Goal: Book appointment/travel/reservation

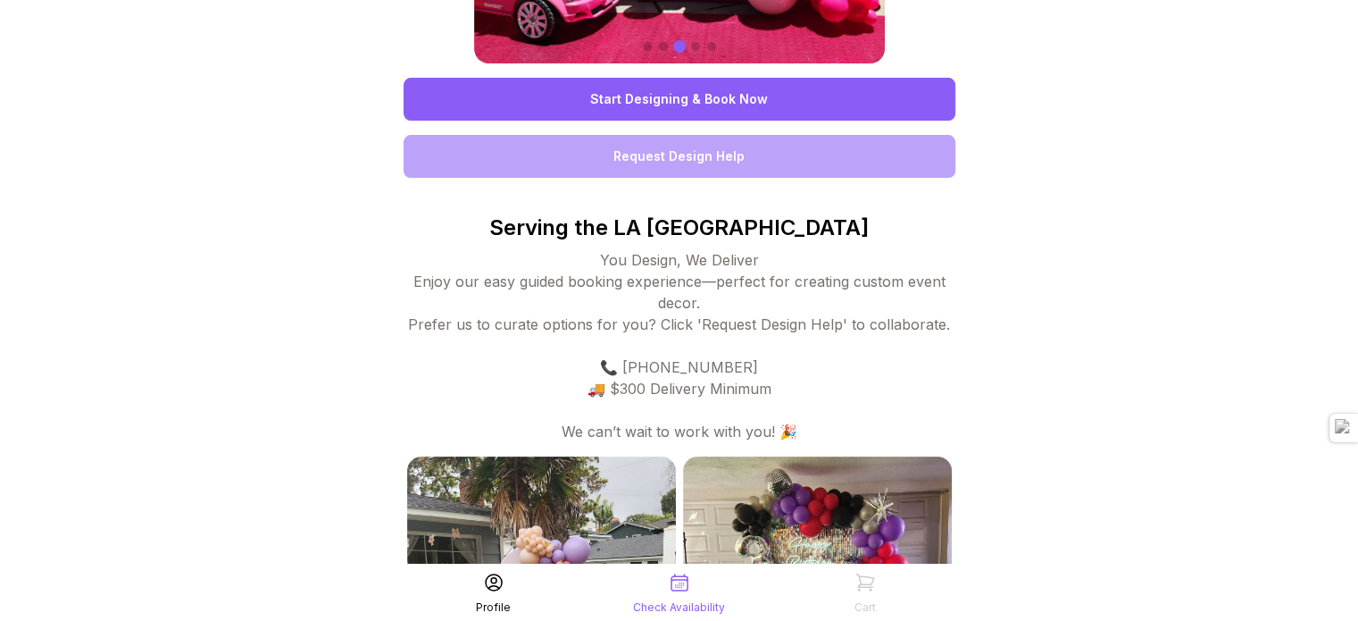
scroll to position [359, 0]
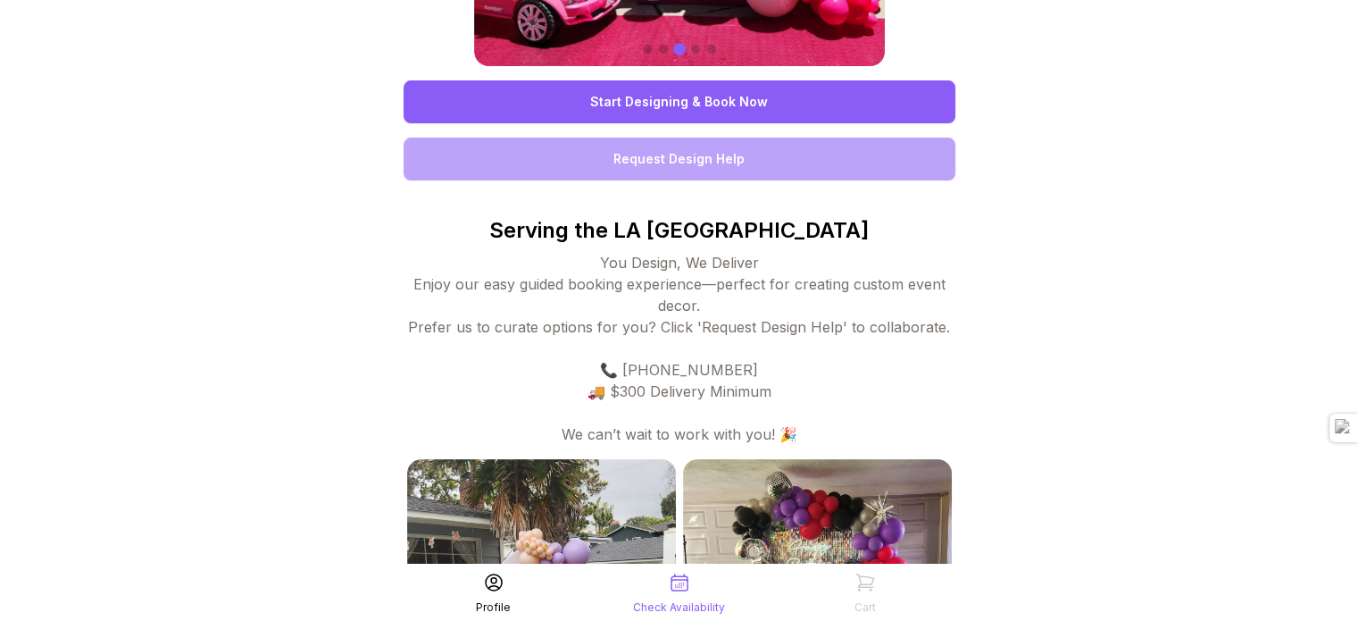
click at [574, 92] on link "Start Designing & Book Now" at bounding box center [680, 101] width 552 height 43
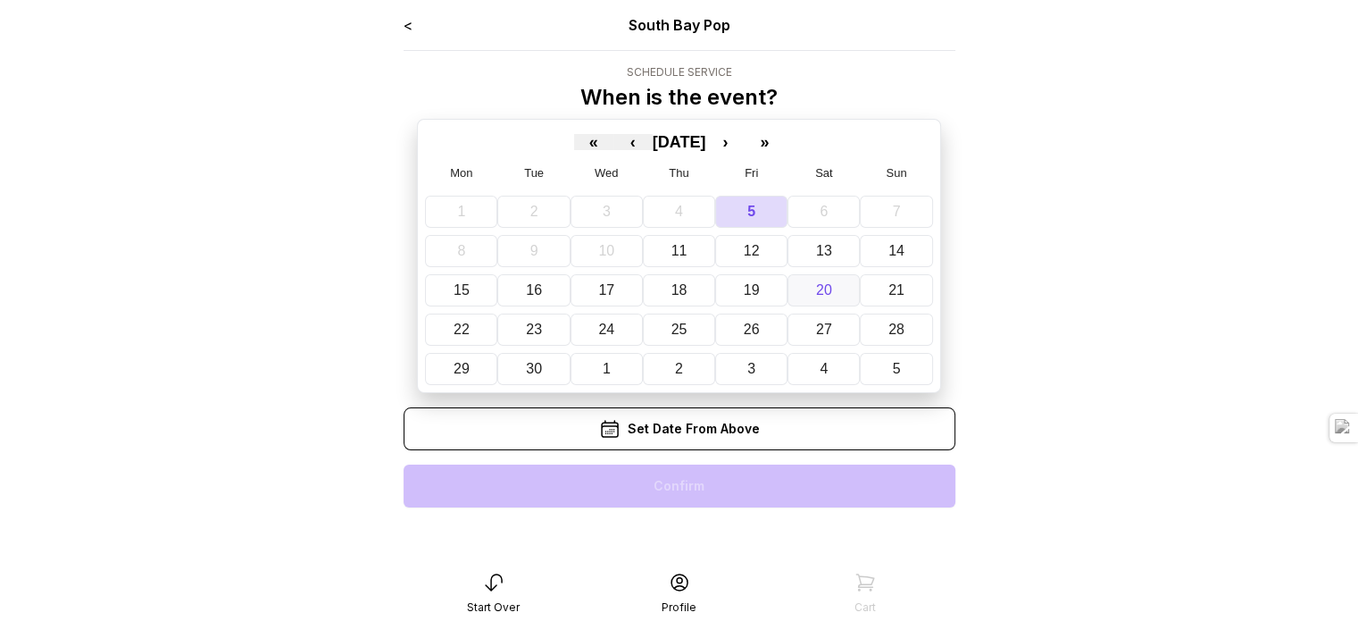
click at [833, 292] on button "20" at bounding box center [824, 290] width 72 height 32
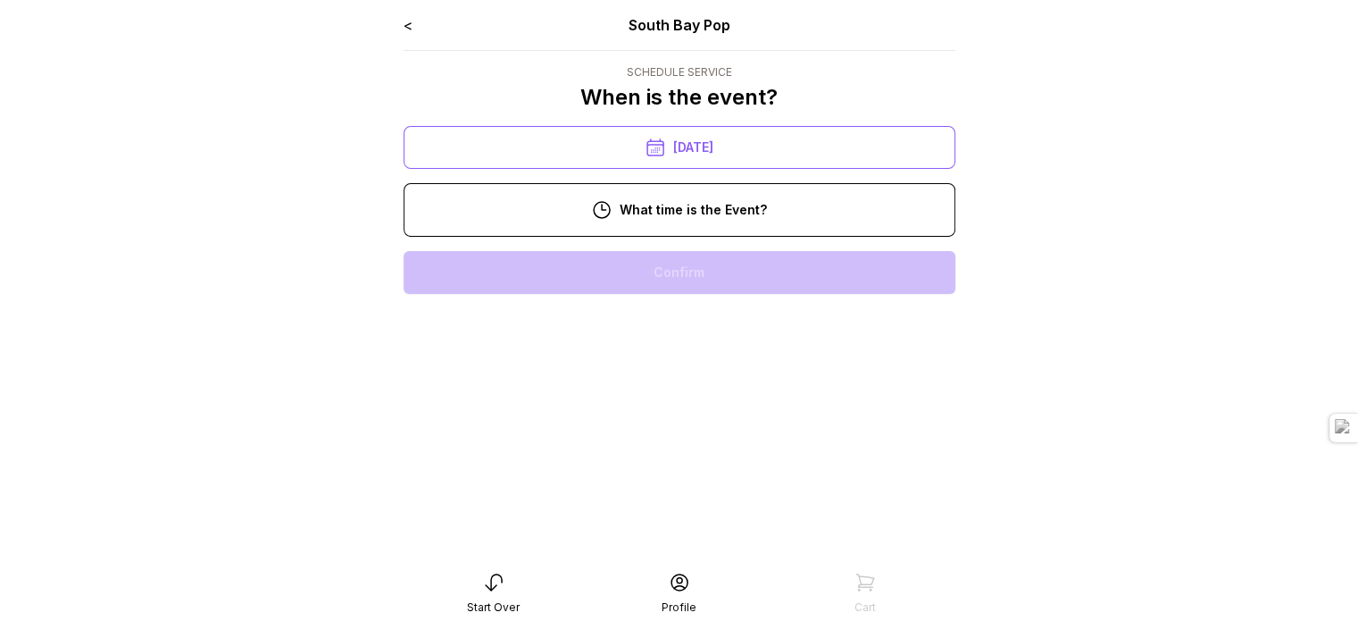
click at [711, 273] on div "10:00 am" at bounding box center [679, 272] width 523 height 43
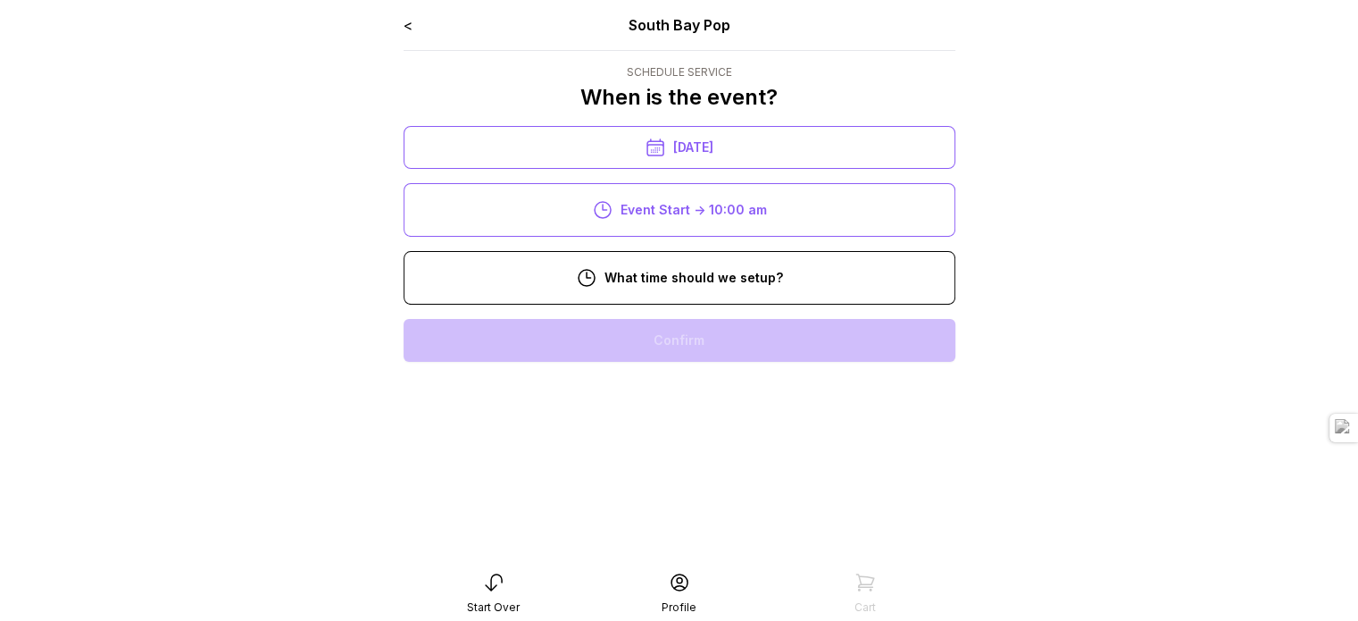
click at [678, 341] on div "8:00 am" at bounding box center [679, 340] width 523 height 43
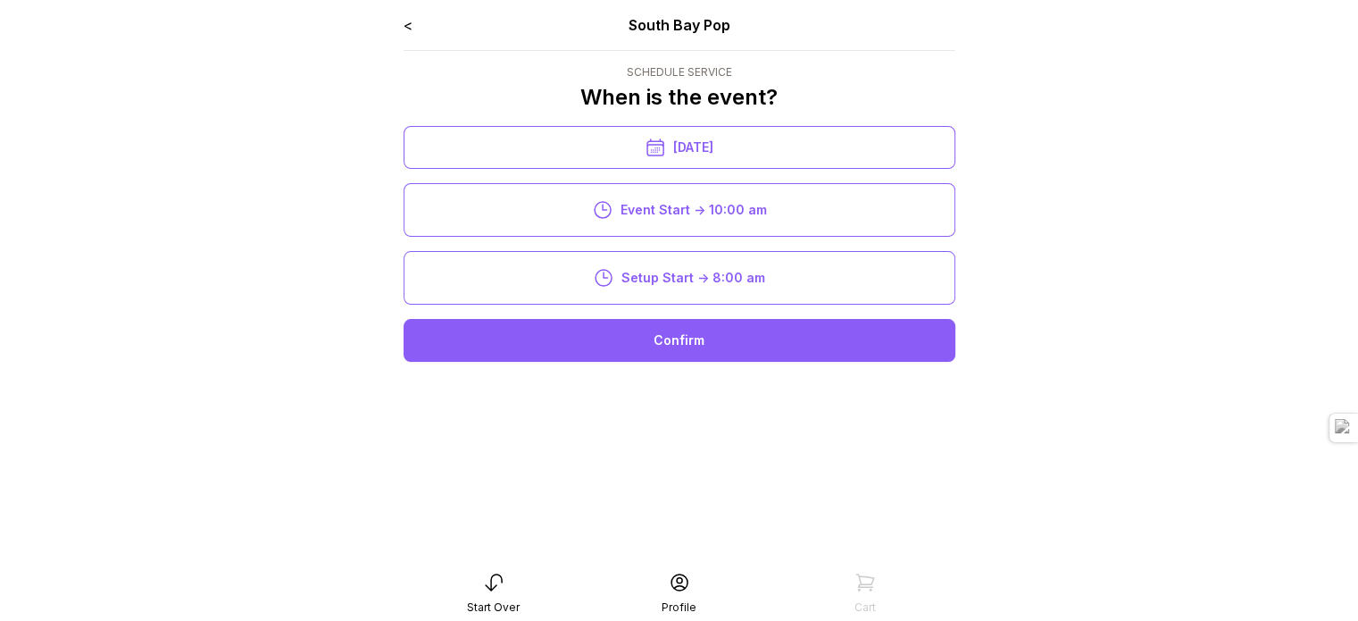
click at [696, 343] on div "Confirm" at bounding box center [680, 340] width 552 height 43
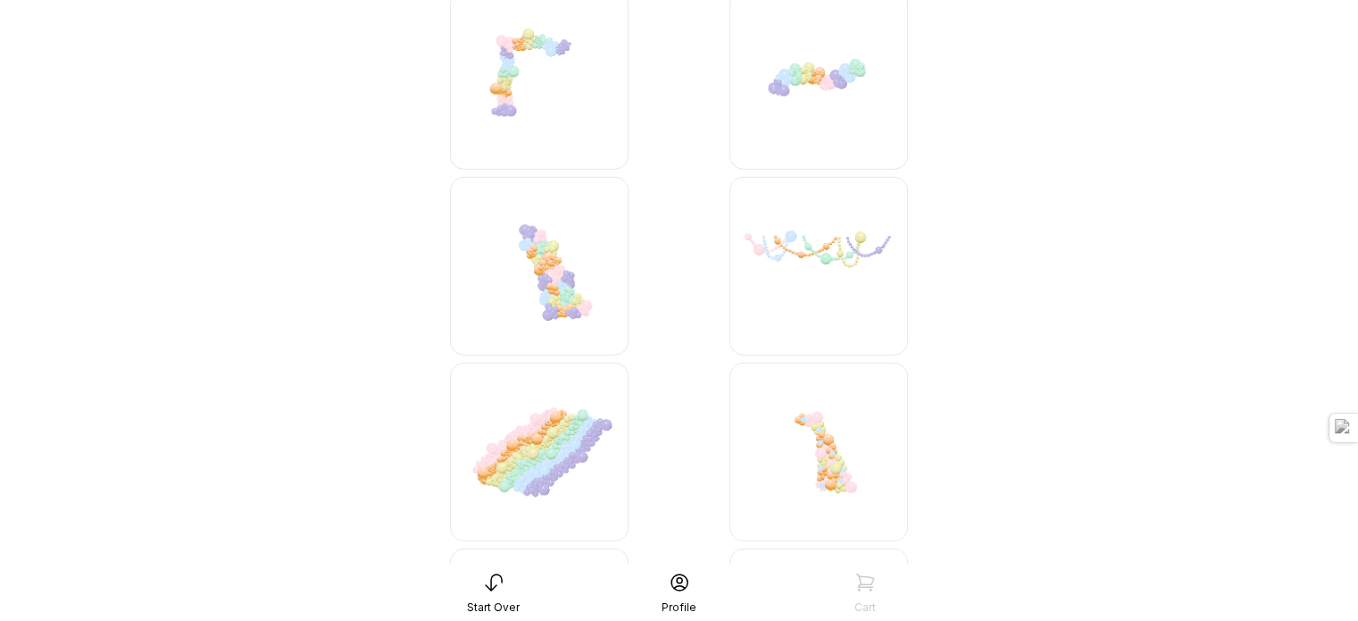
scroll to position [4831, 0]
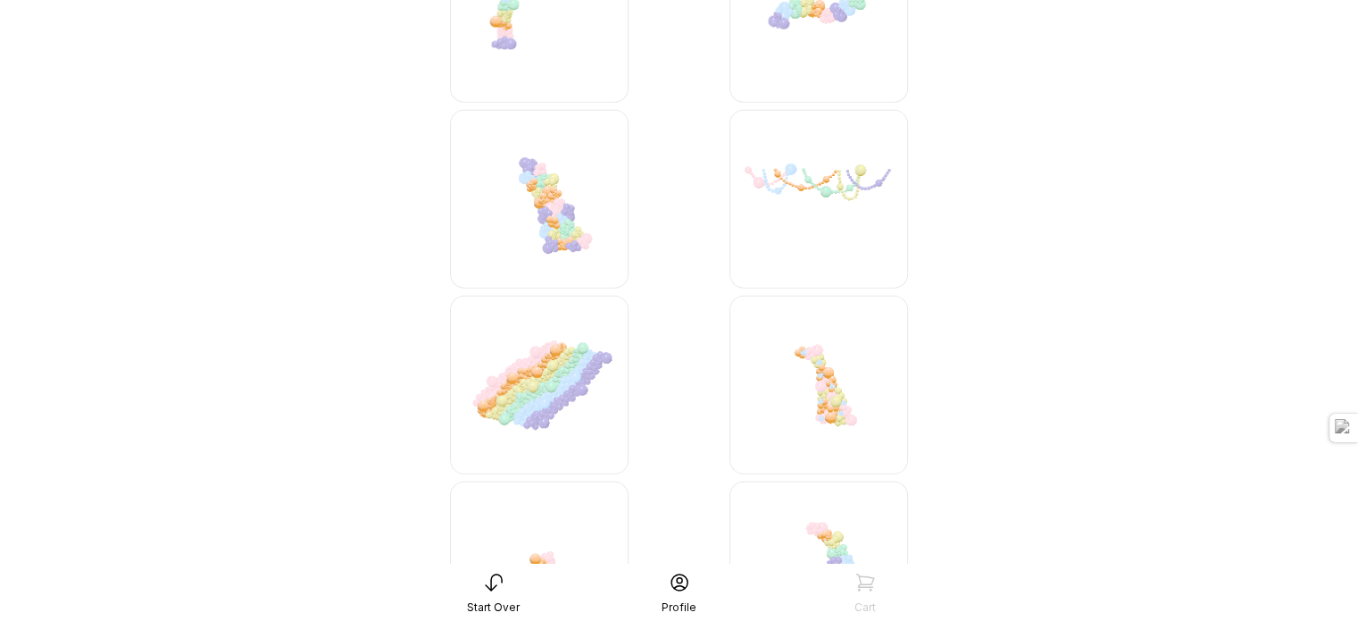
click at [845, 192] on img at bounding box center [819, 199] width 179 height 179
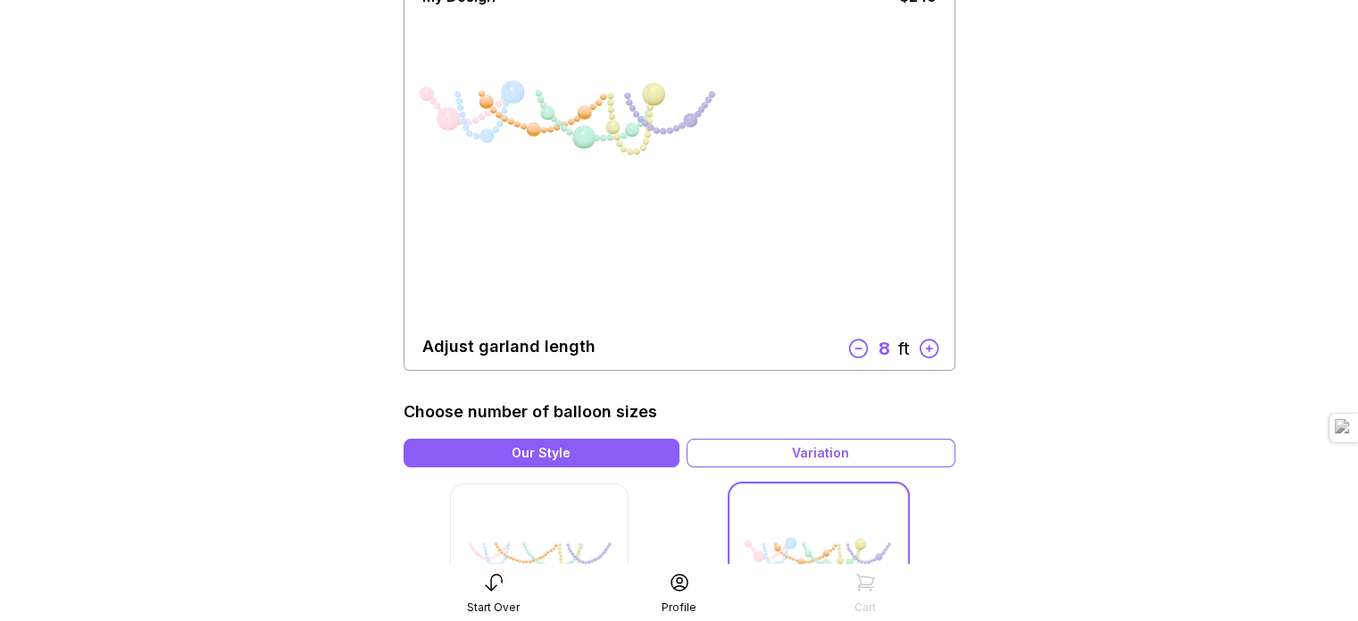
scroll to position [160, 0]
